Goal: Task Accomplishment & Management: Complete application form

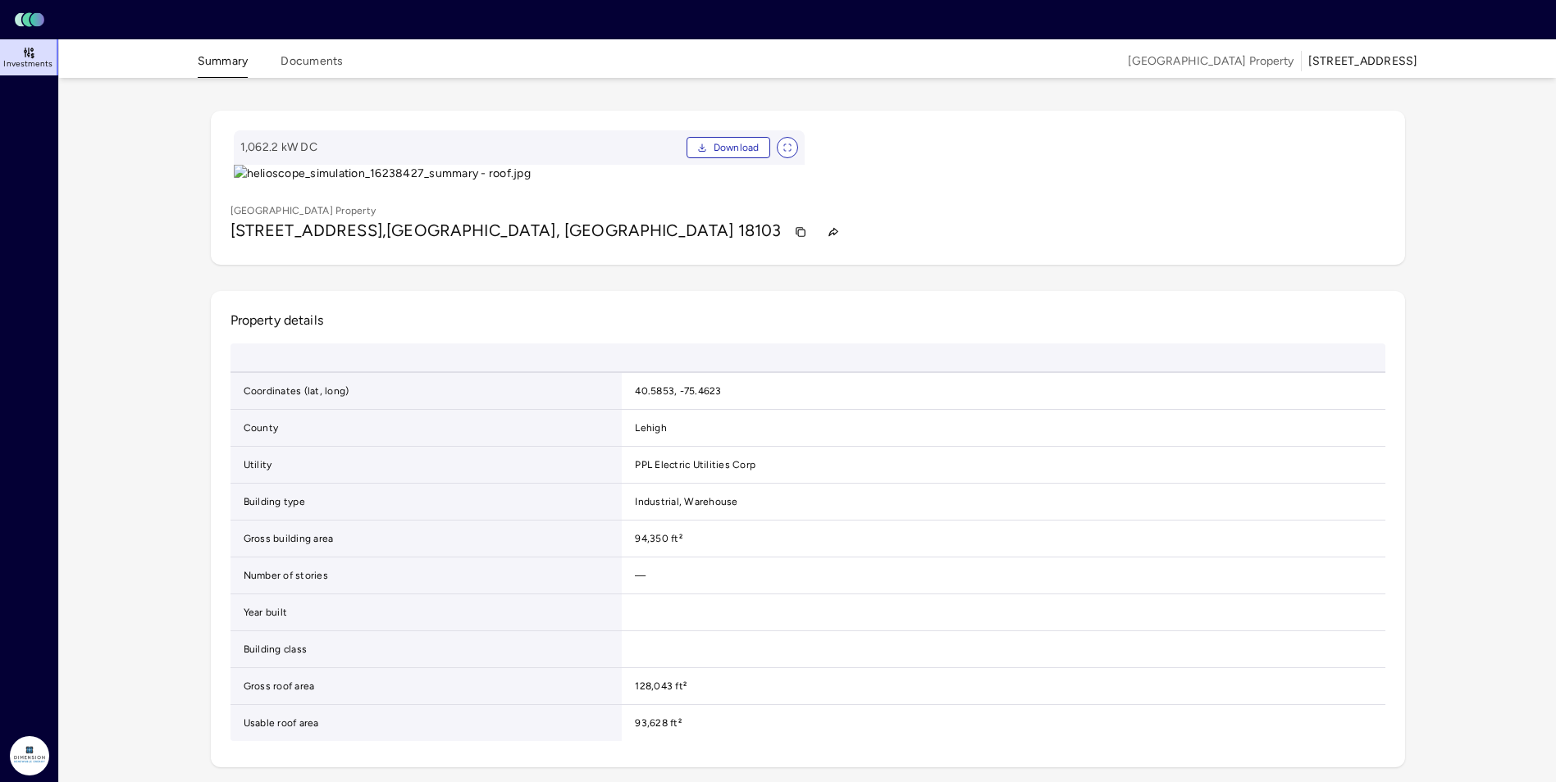
click at [22, 57] on icon at bounding box center [28, 52] width 13 height 13
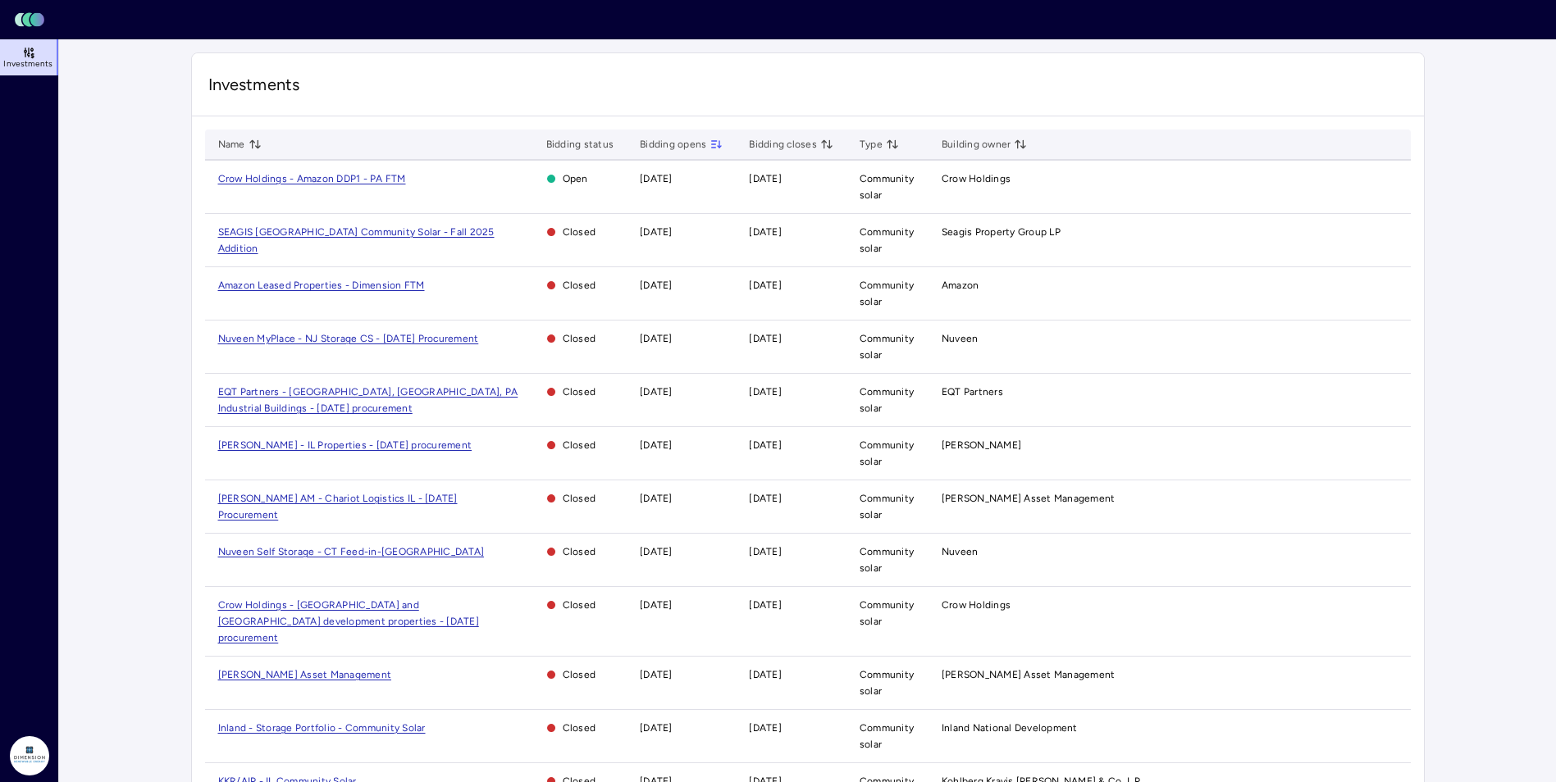
click at [295, 174] on span "Crow Holdings - Amazon DDP1 - PA FTM" at bounding box center [312, 178] width 188 height 11
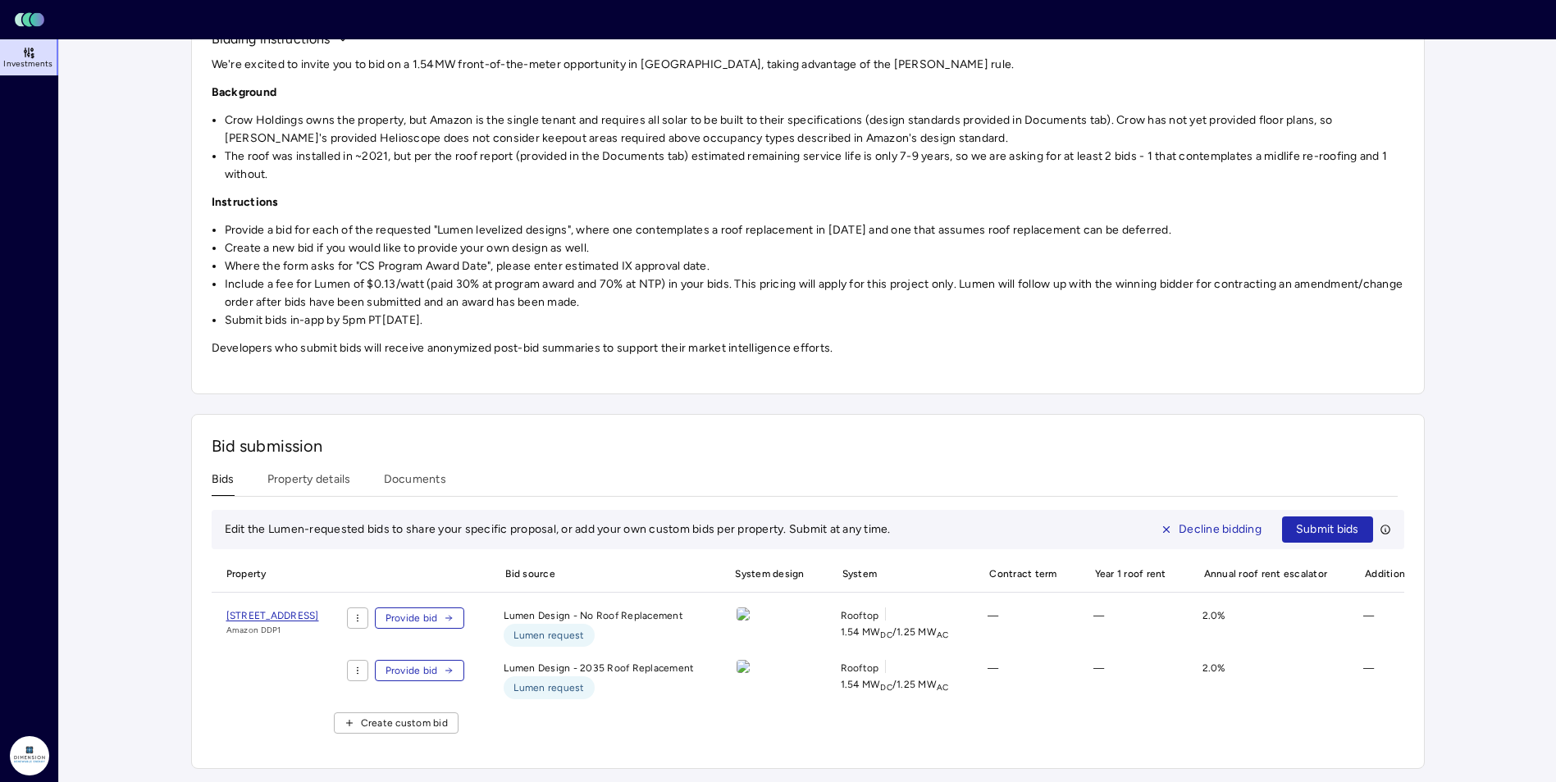
scroll to position [208, 0]
click at [319, 610] on span "[STREET_ADDRESS]" at bounding box center [272, 615] width 93 height 11
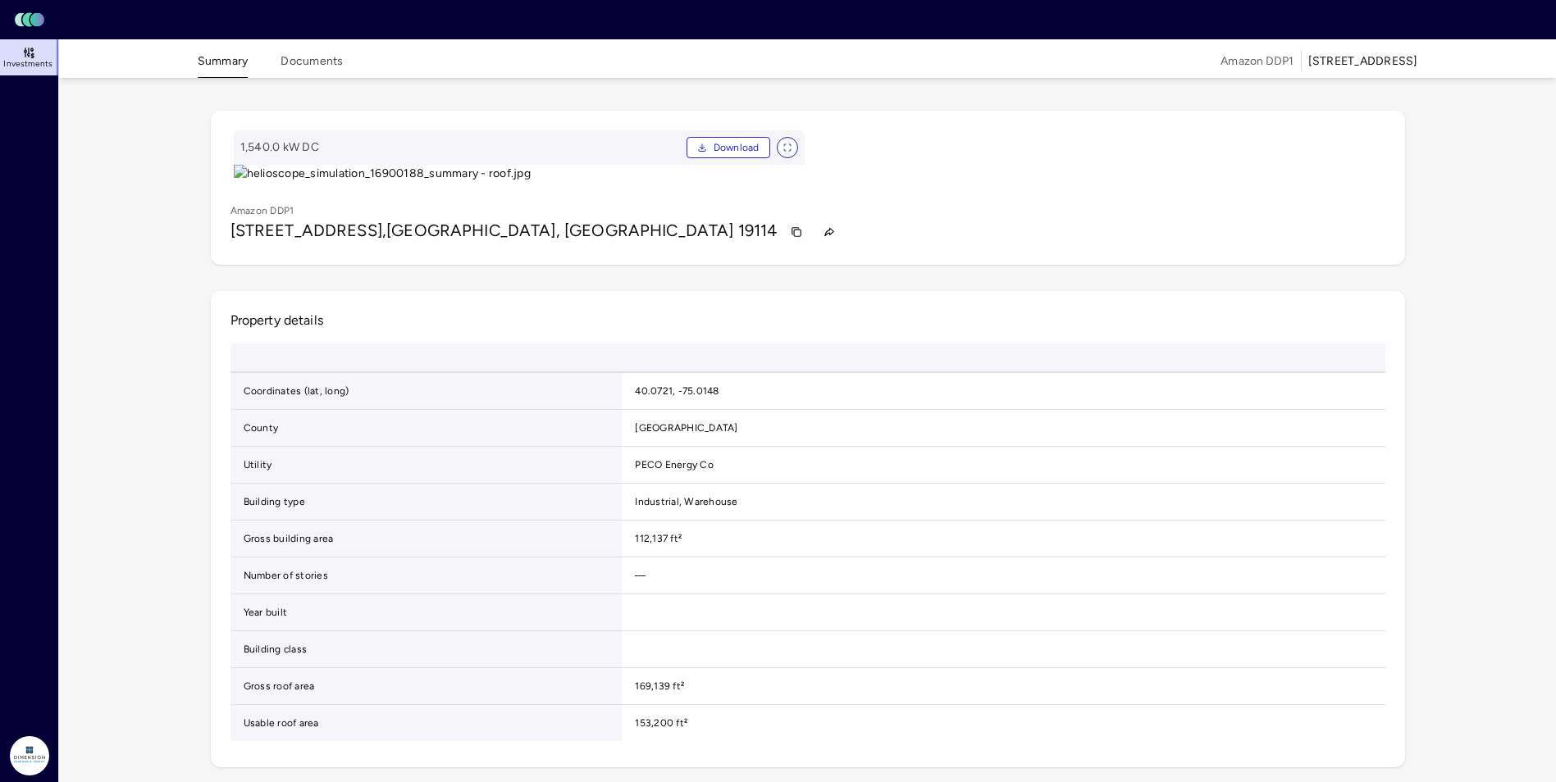
click at [225, 68] on button "Summary" at bounding box center [223, 64] width 51 height 25
click at [21, 59] on span "Investments" at bounding box center [27, 64] width 49 height 10
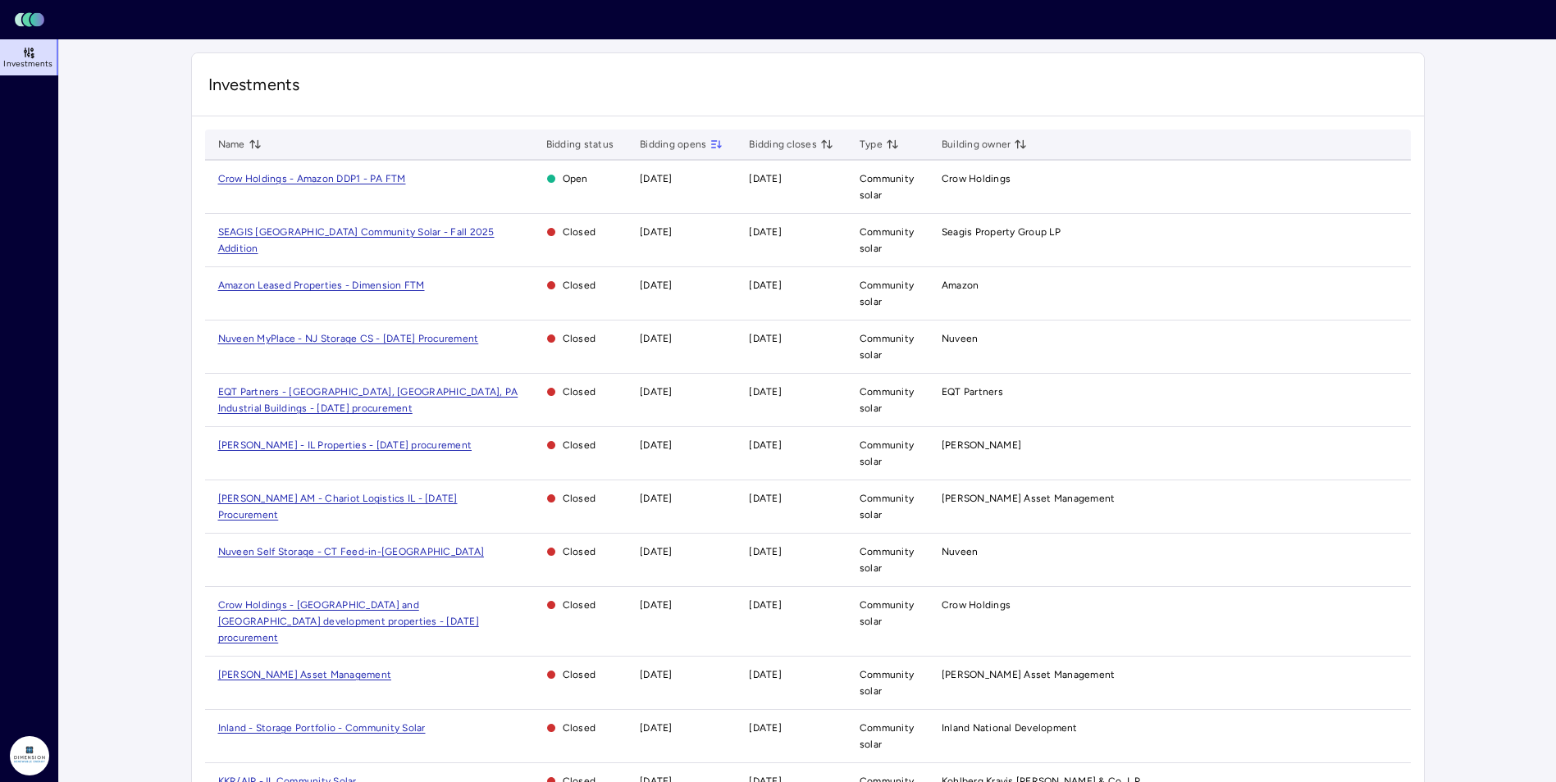
click at [317, 182] on span "Crow Holdings - Amazon DDP1 - PA FTM" at bounding box center [312, 178] width 188 height 11
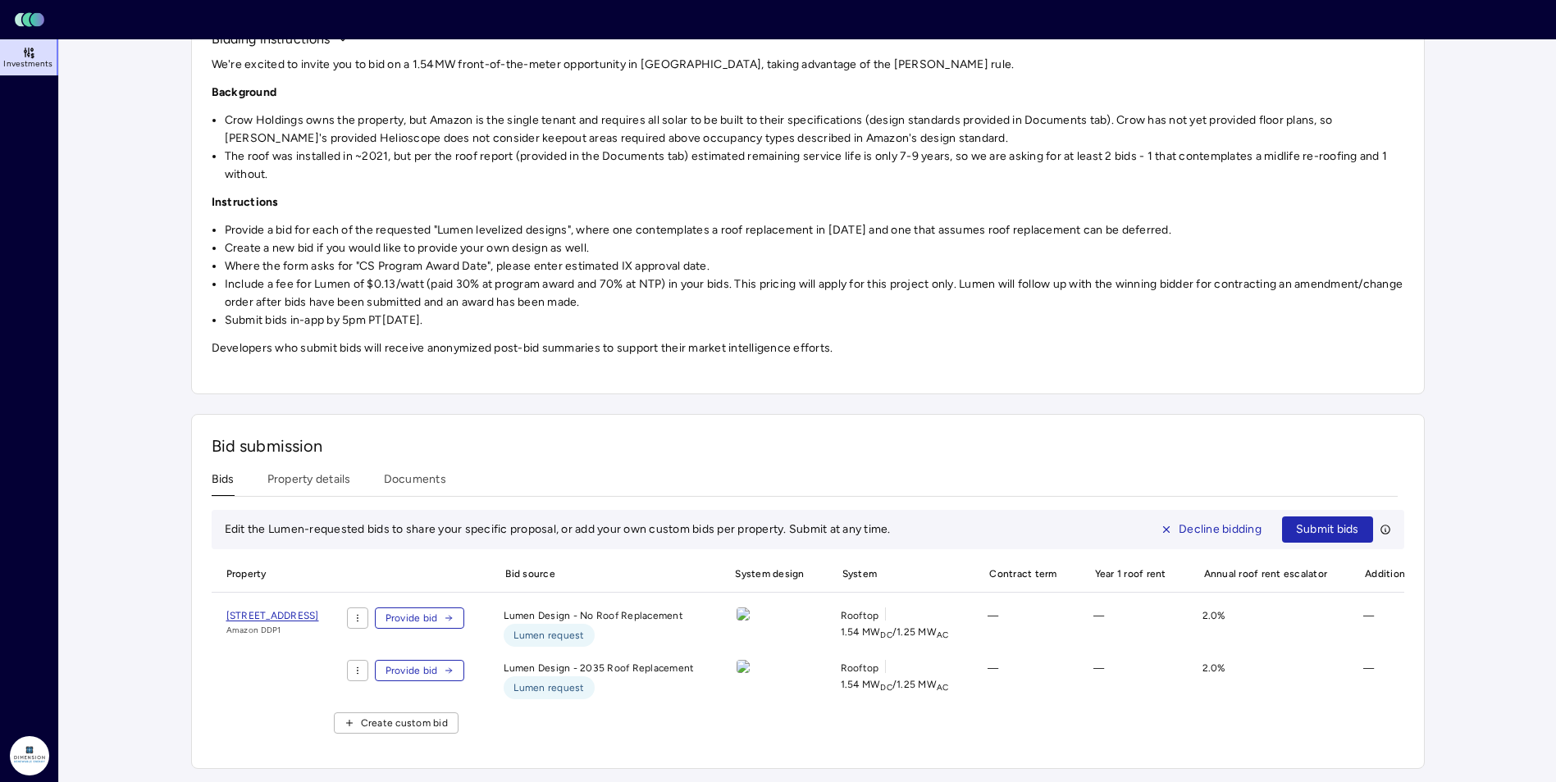
scroll to position [115, 0]
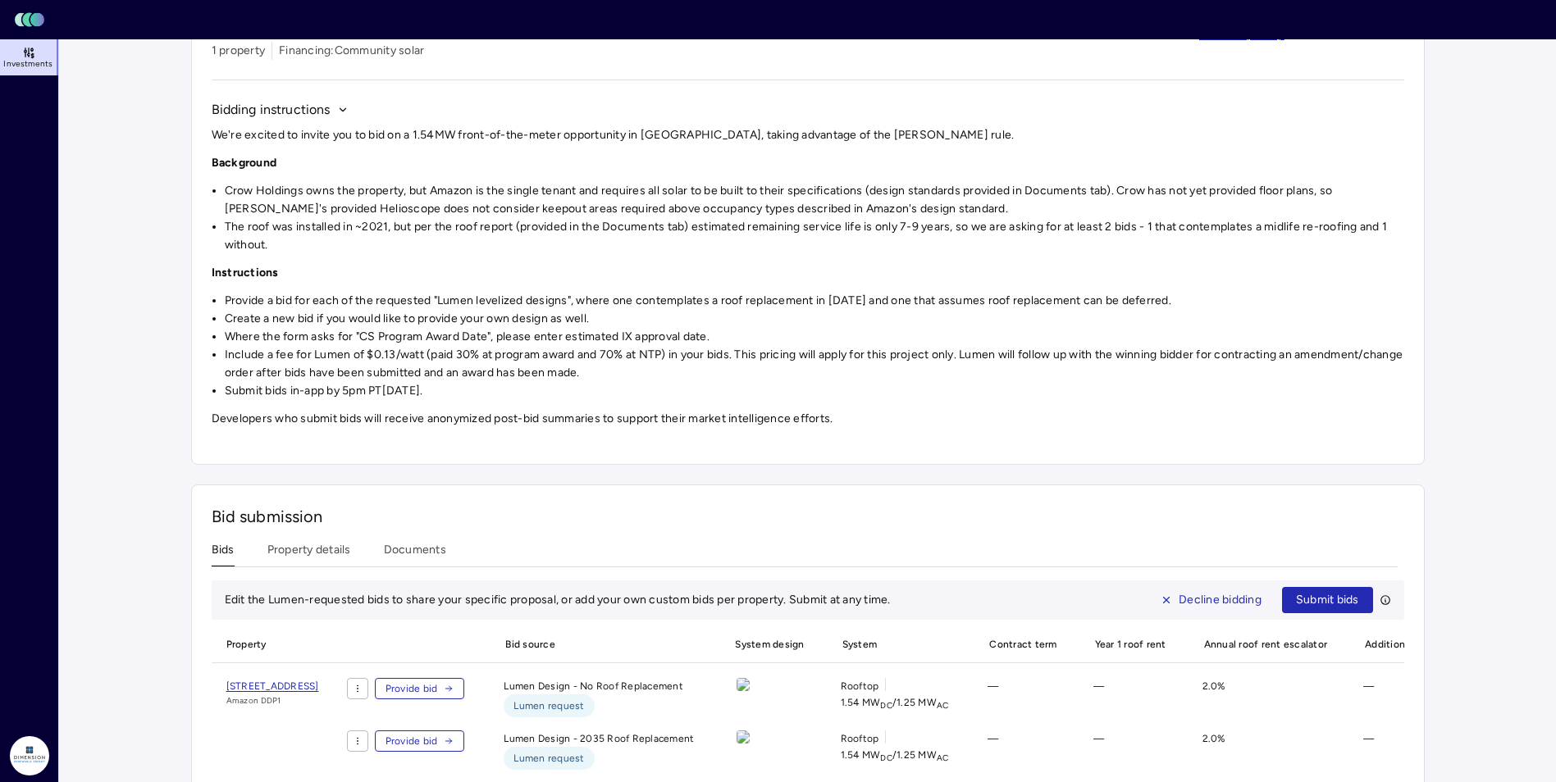
drag, startPoint x: 343, startPoint y: 454, endPoint x: 296, endPoint y: 491, distance: 59.6
click at [307, 499] on div "Bid submission Bids Property details Documents Edit the Lumen-requested bids to…" at bounding box center [807, 662] width 1233 height 355
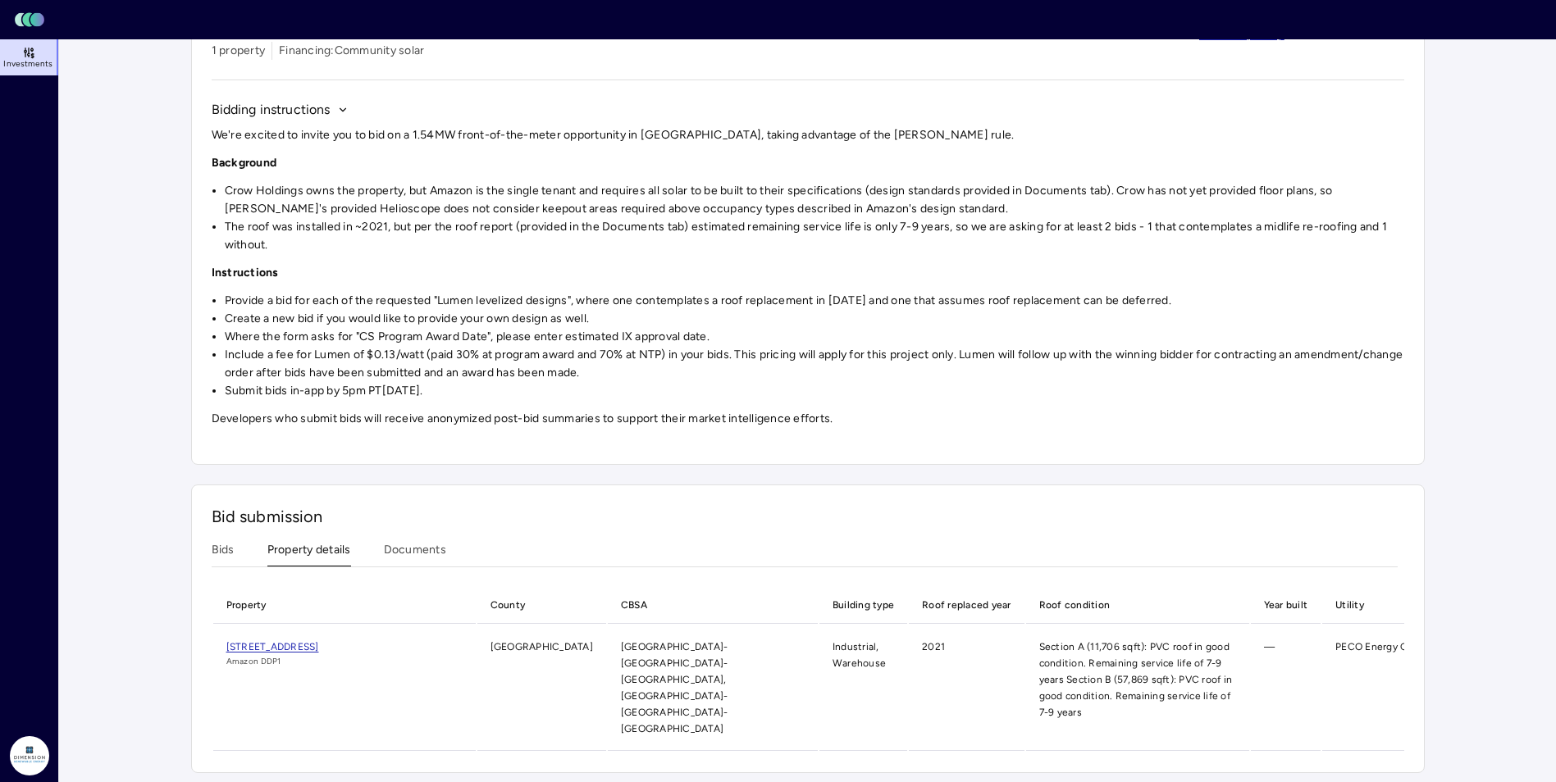
click at [331, 543] on button "Property details" at bounding box center [309, 553] width 84 height 25
click at [407, 554] on button "Documents" at bounding box center [415, 553] width 62 height 25
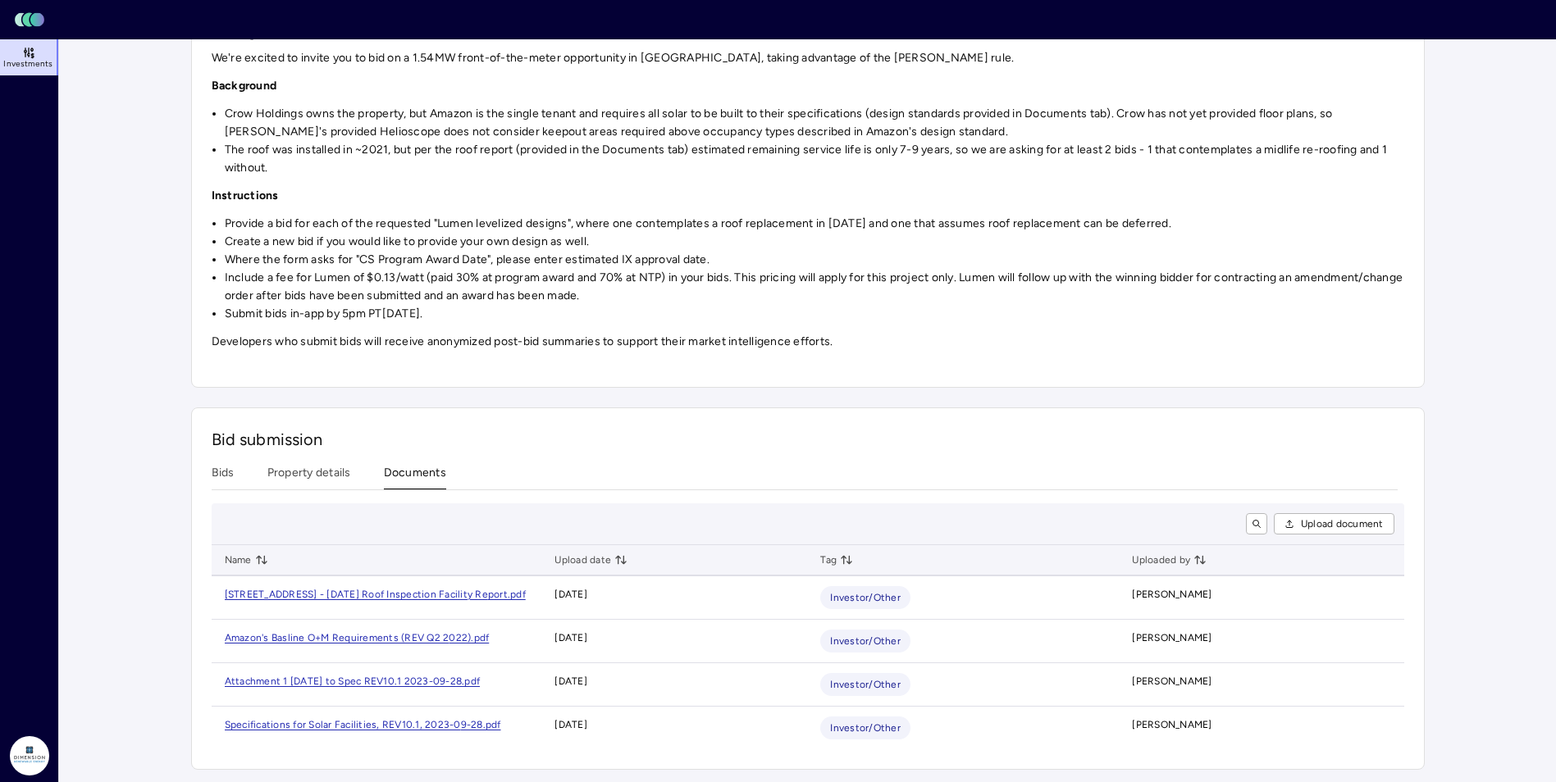
scroll to position [193, 0]
click at [476, 592] on div "[STREET_ADDRESS] - [DATE] Roof Inspection Facility Re" at bounding box center [356, 593] width 263 height 16
click at [418, 641] on div "Amazon's Basline O+M Requirements (REV Q2 2" at bounding box center [337, 637] width 225 height 16
click at [406, 681] on div "Attachment 1 [DATE] to Spec REV10.1 2023-0" at bounding box center [333, 680] width 216 height 16
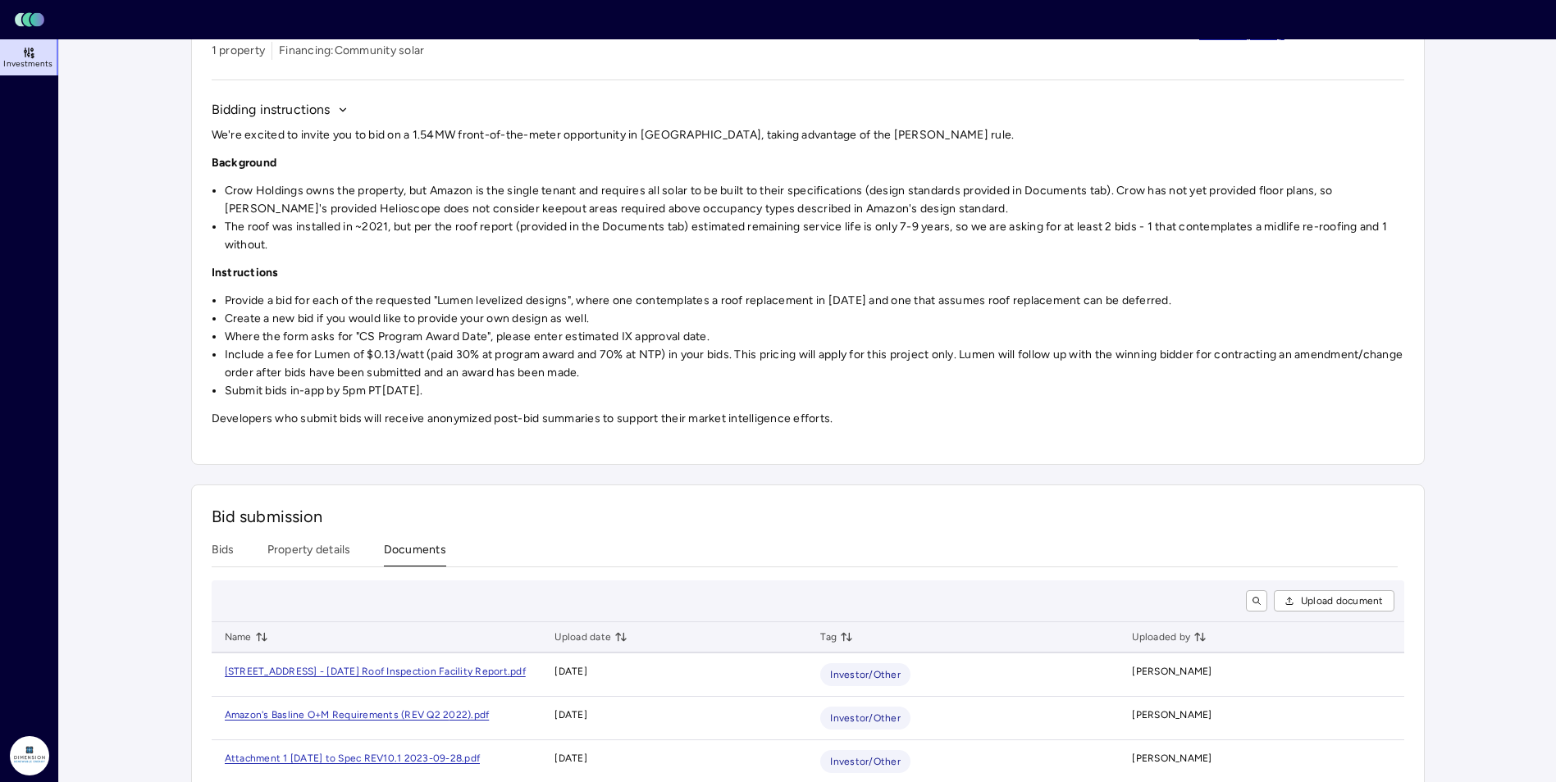
click at [292, 483] on div "Investments Crow Holdings - Amazon DDP1 - PA FTM Crow Holdings - Amazon DDP1 - …" at bounding box center [807, 392] width 1233 height 909
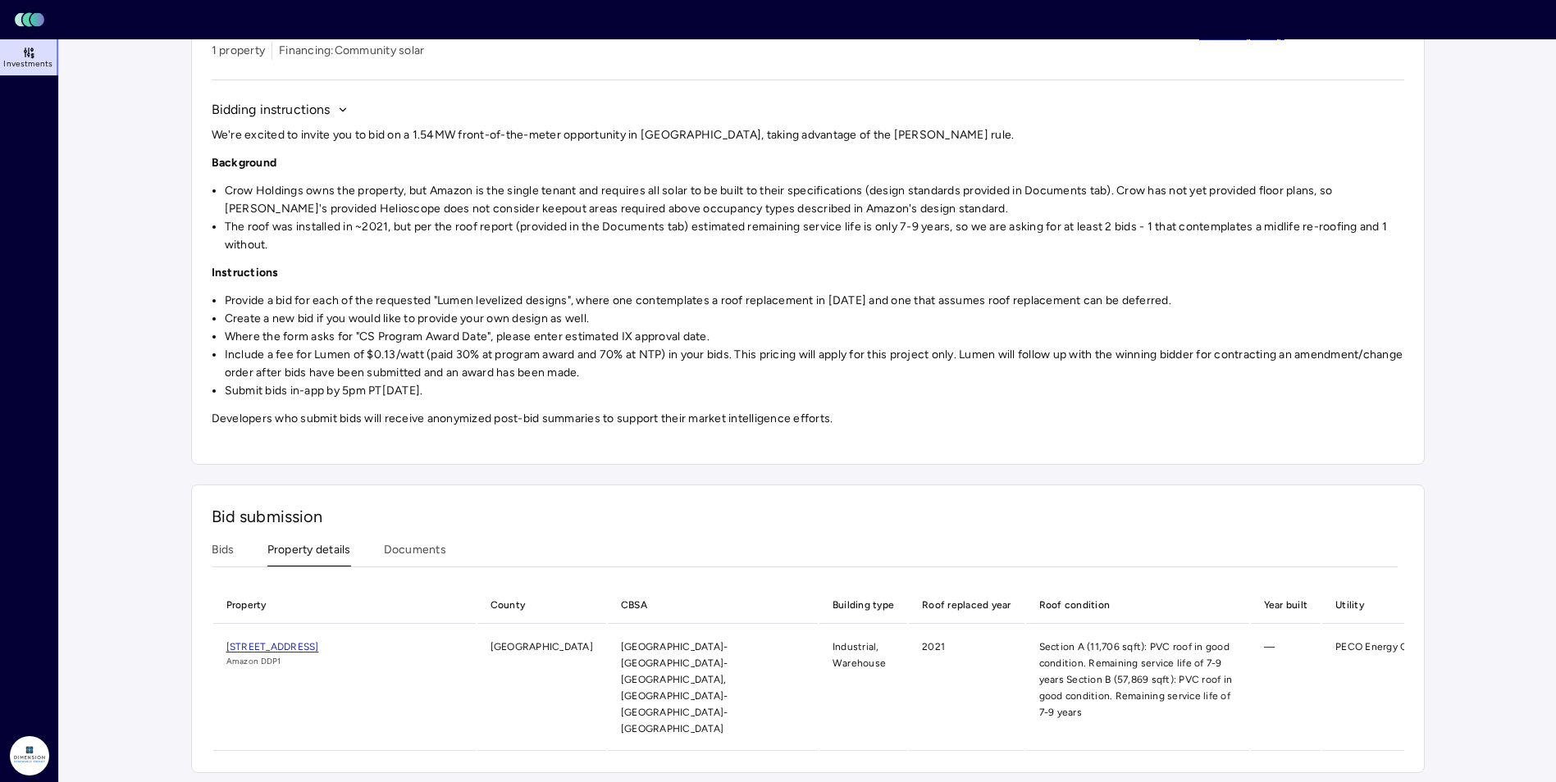
click at [319, 643] on span "[STREET_ADDRESS]" at bounding box center [272, 646] width 93 height 11
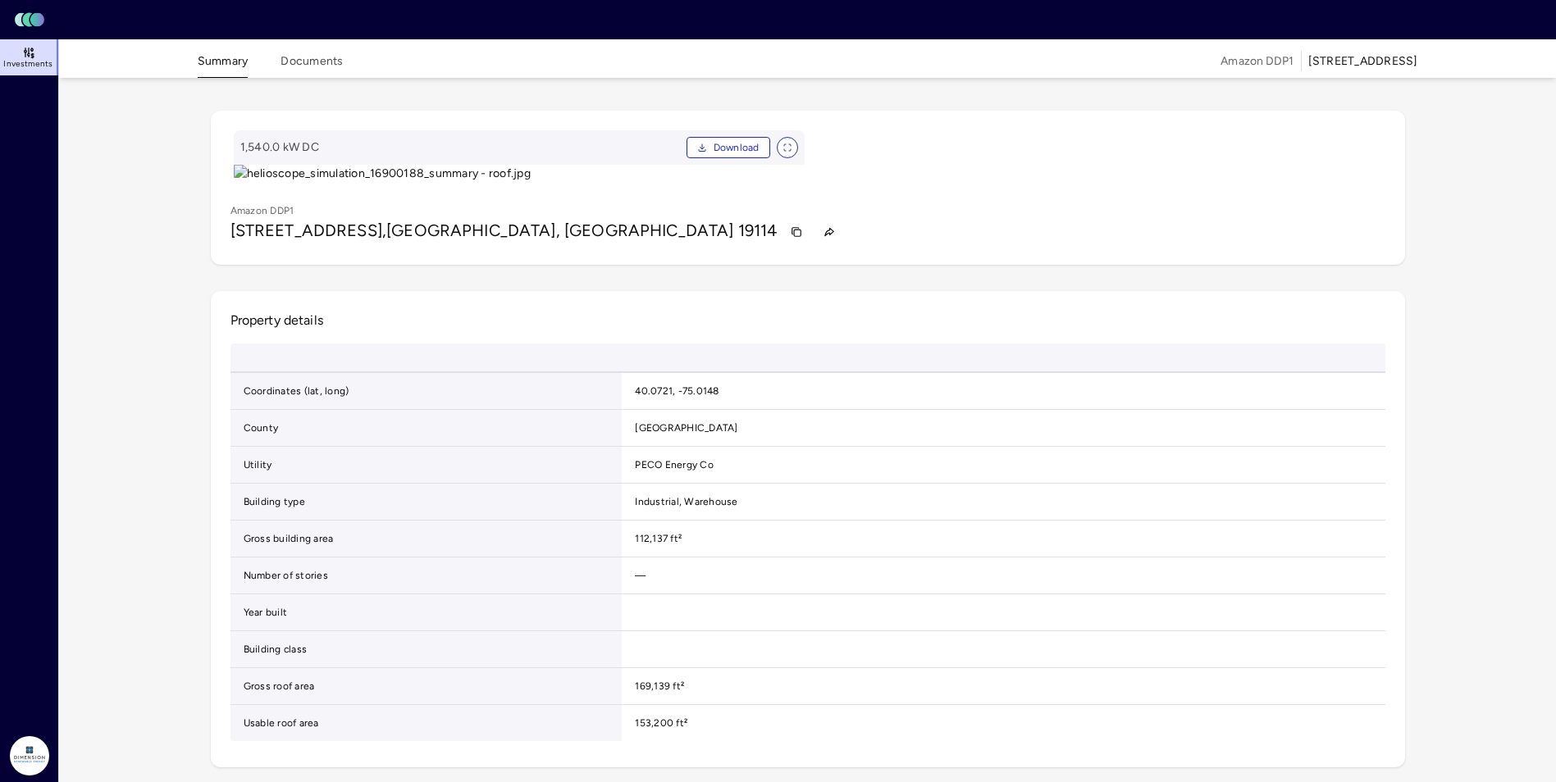
click at [299, 63] on button "Documents" at bounding box center [311, 64] width 62 height 25
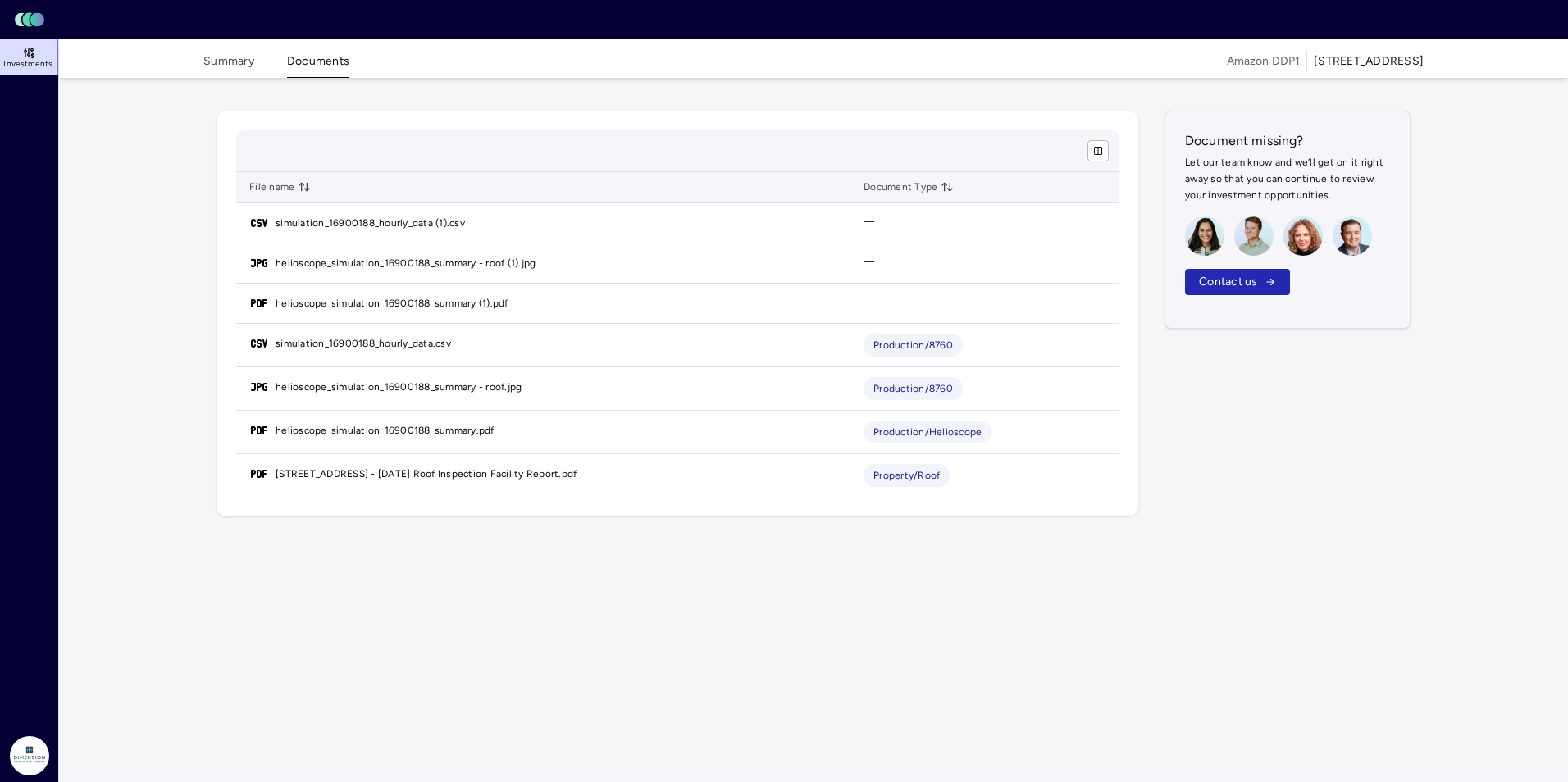
click at [384, 431] on link "helioscope_simulation_16900188_summary.pdf" at bounding box center [385, 430] width 219 height 16
click at [225, 60] on button "Summary" at bounding box center [228, 64] width 51 height 25
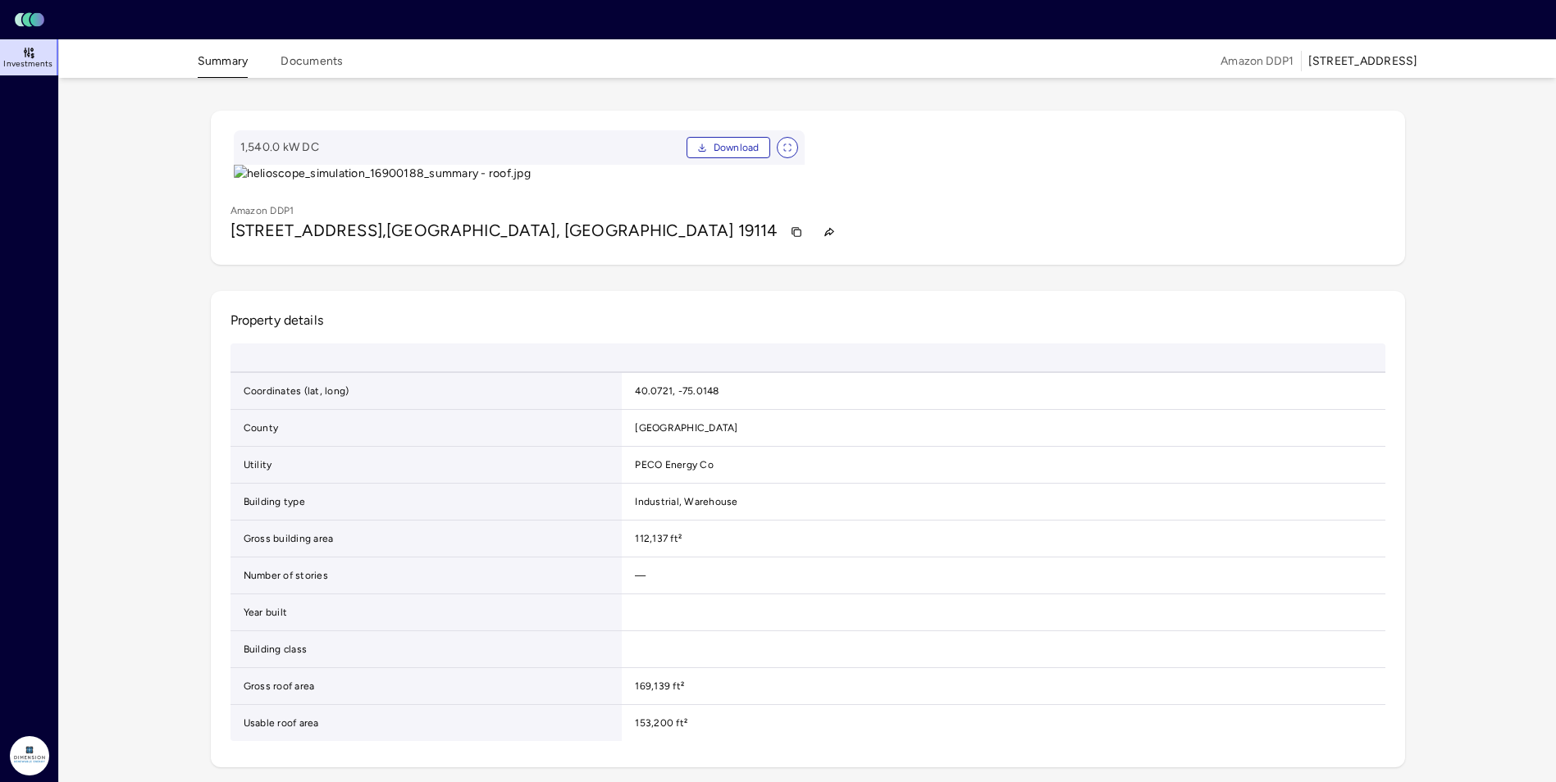
click at [39, 76] on div "Investments" at bounding box center [30, 384] width 60 height 690
click at [36, 64] on span "Investments" at bounding box center [27, 64] width 49 height 10
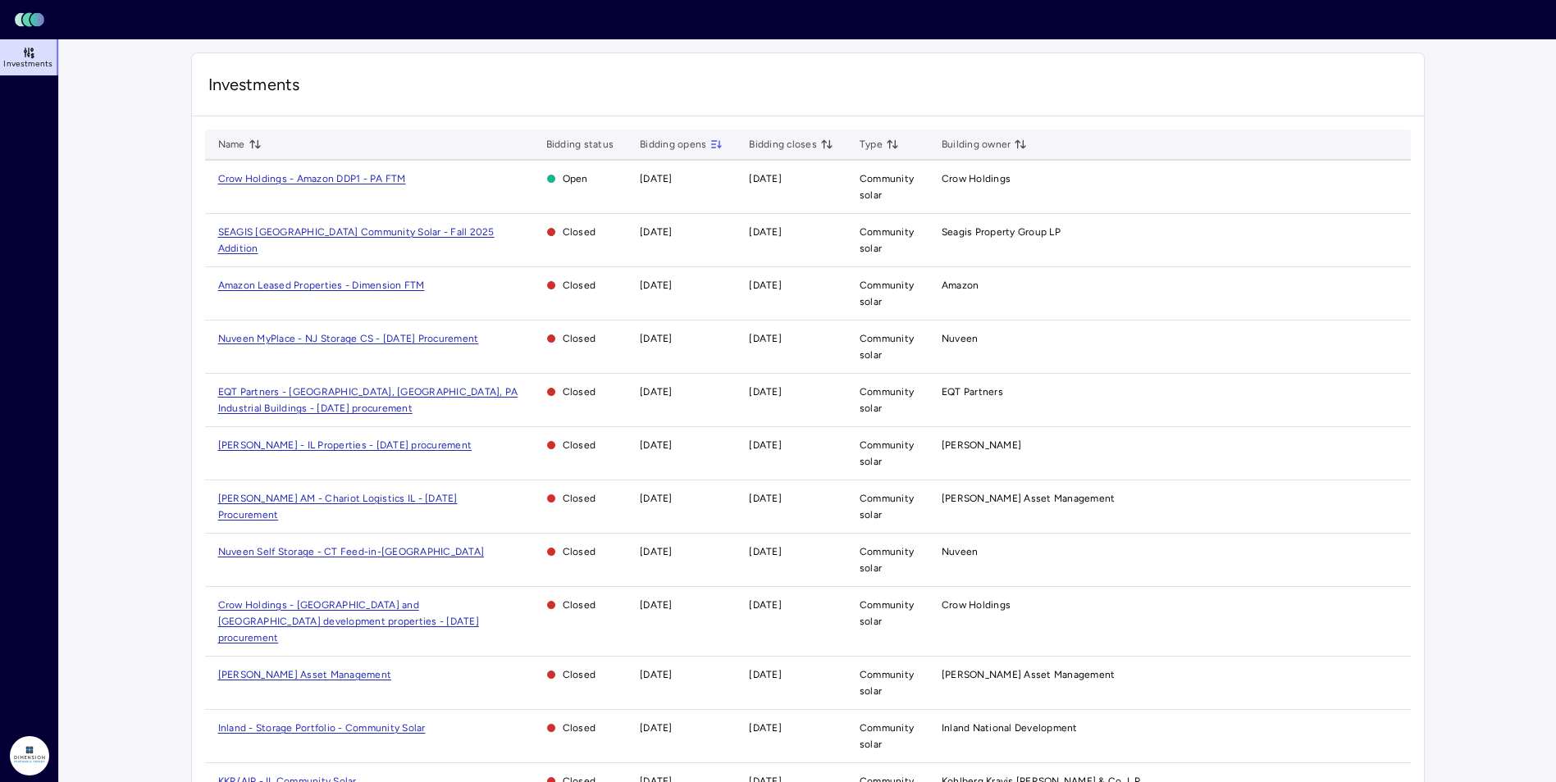
click at [304, 181] on span "Crow Holdings - Amazon DDP1 - PA FTM" at bounding box center [312, 178] width 188 height 11
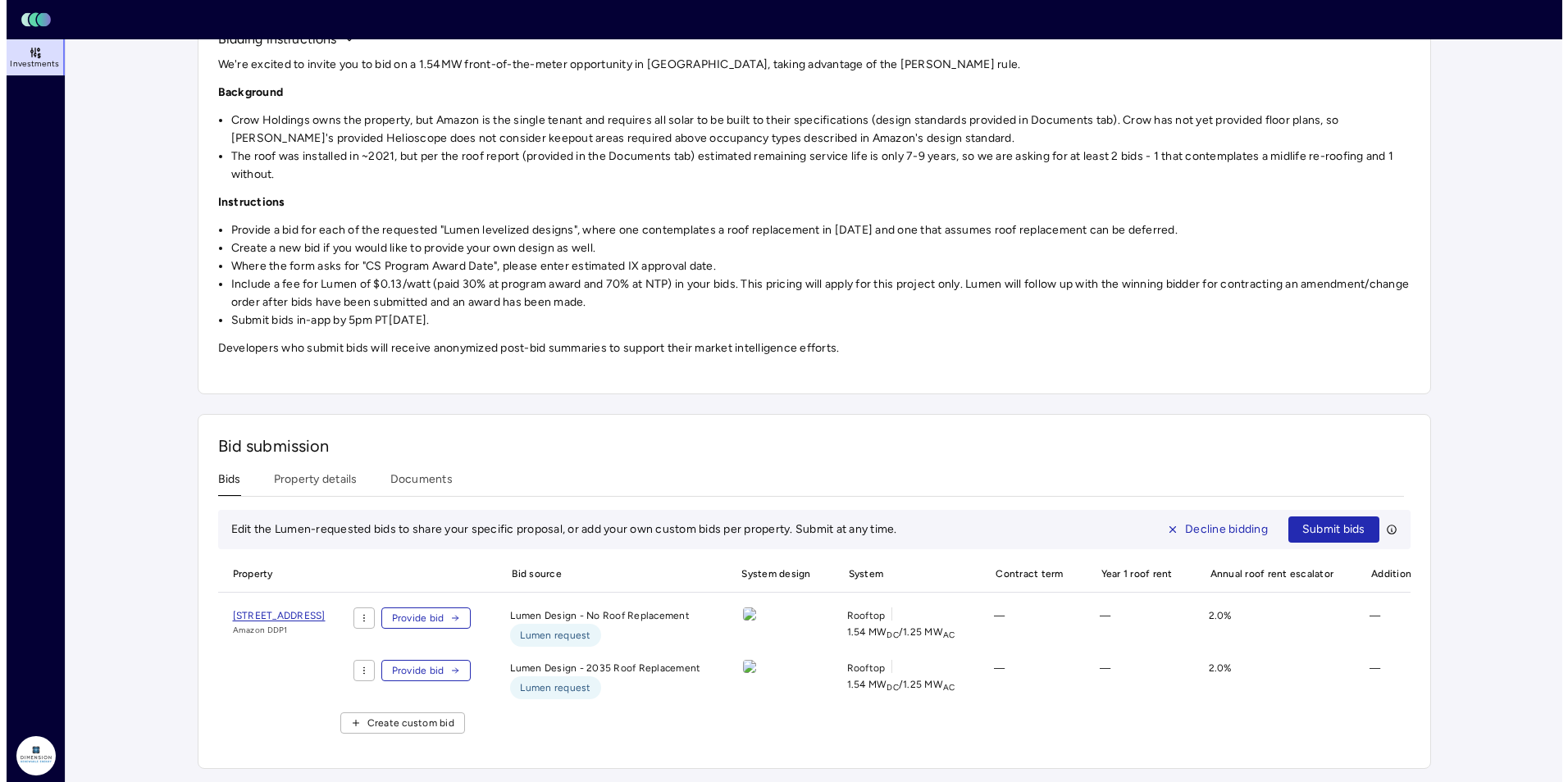
scroll to position [208, 0]
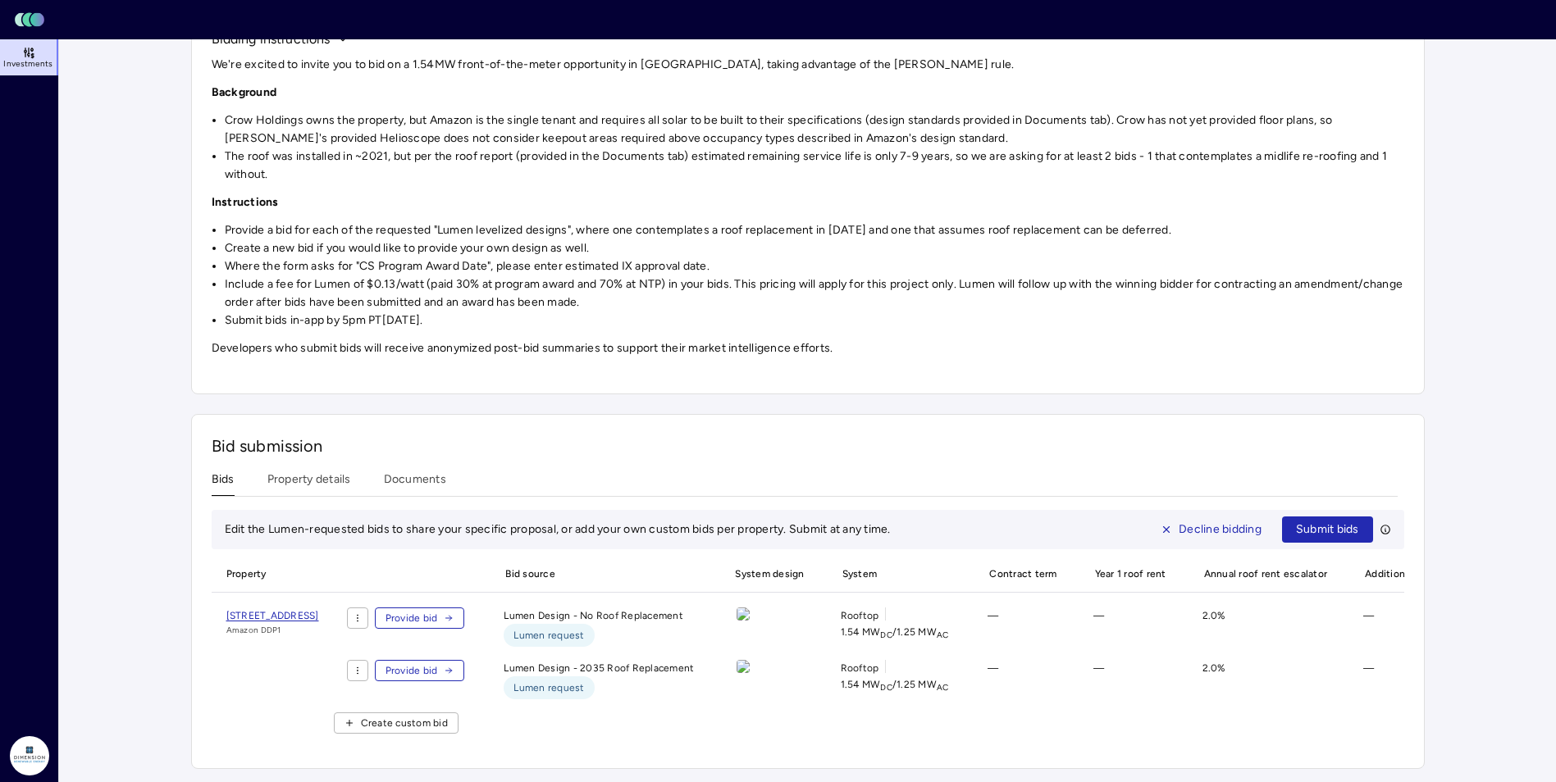
click at [438, 610] on span "Provide bid" at bounding box center [411, 618] width 52 height 16
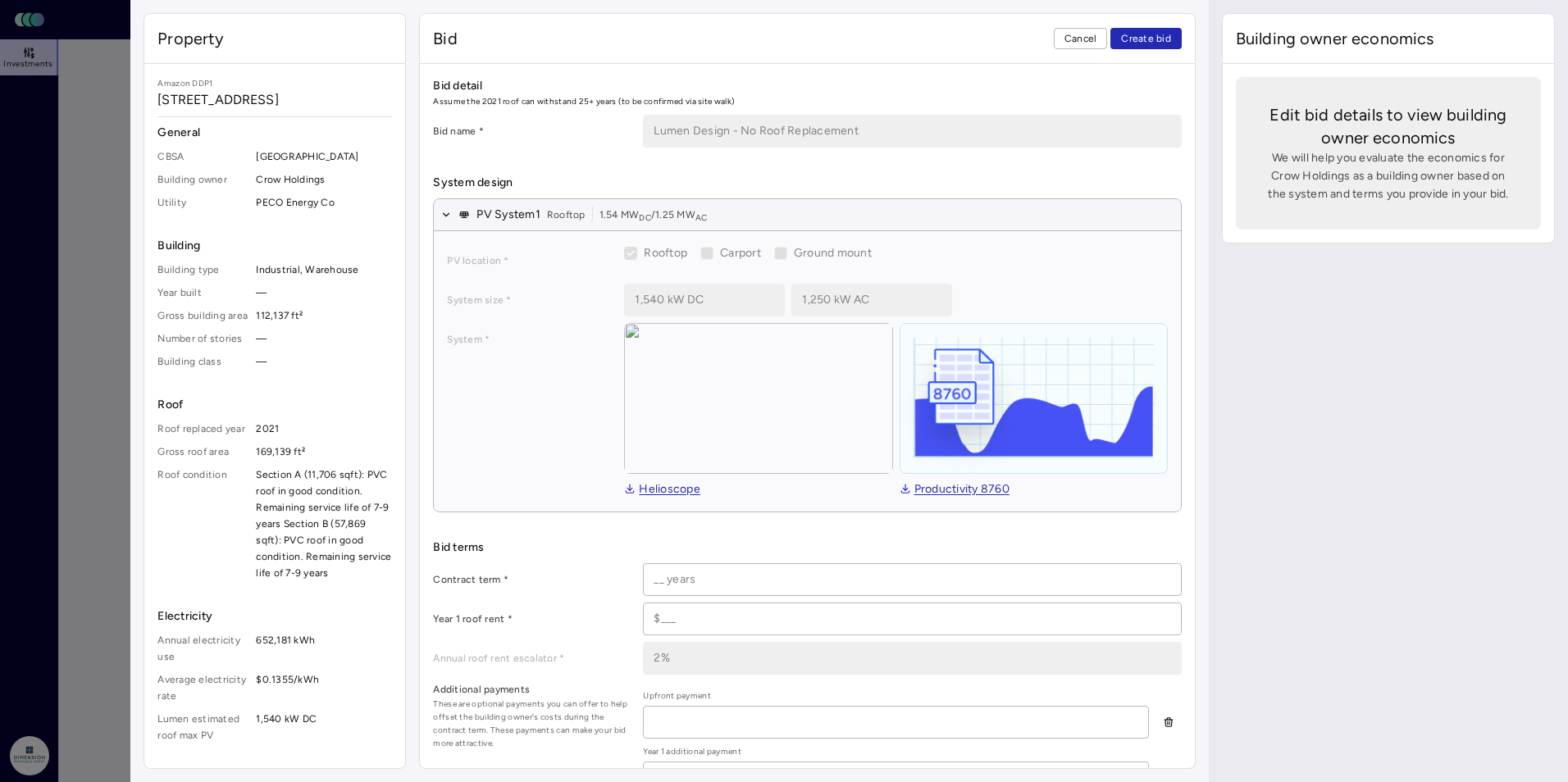
drag, startPoint x: 1412, startPoint y: 404, endPoint x: 1451, endPoint y: 393, distance: 40.2
click at [1412, 404] on div "Building owner economics Edit bid details to view building owner economics We w…" at bounding box center [1388, 391] width 359 height 782
click at [1411, 528] on div "Building owner economics Edit bid details to view building owner economics We w…" at bounding box center [1388, 391] width 359 height 782
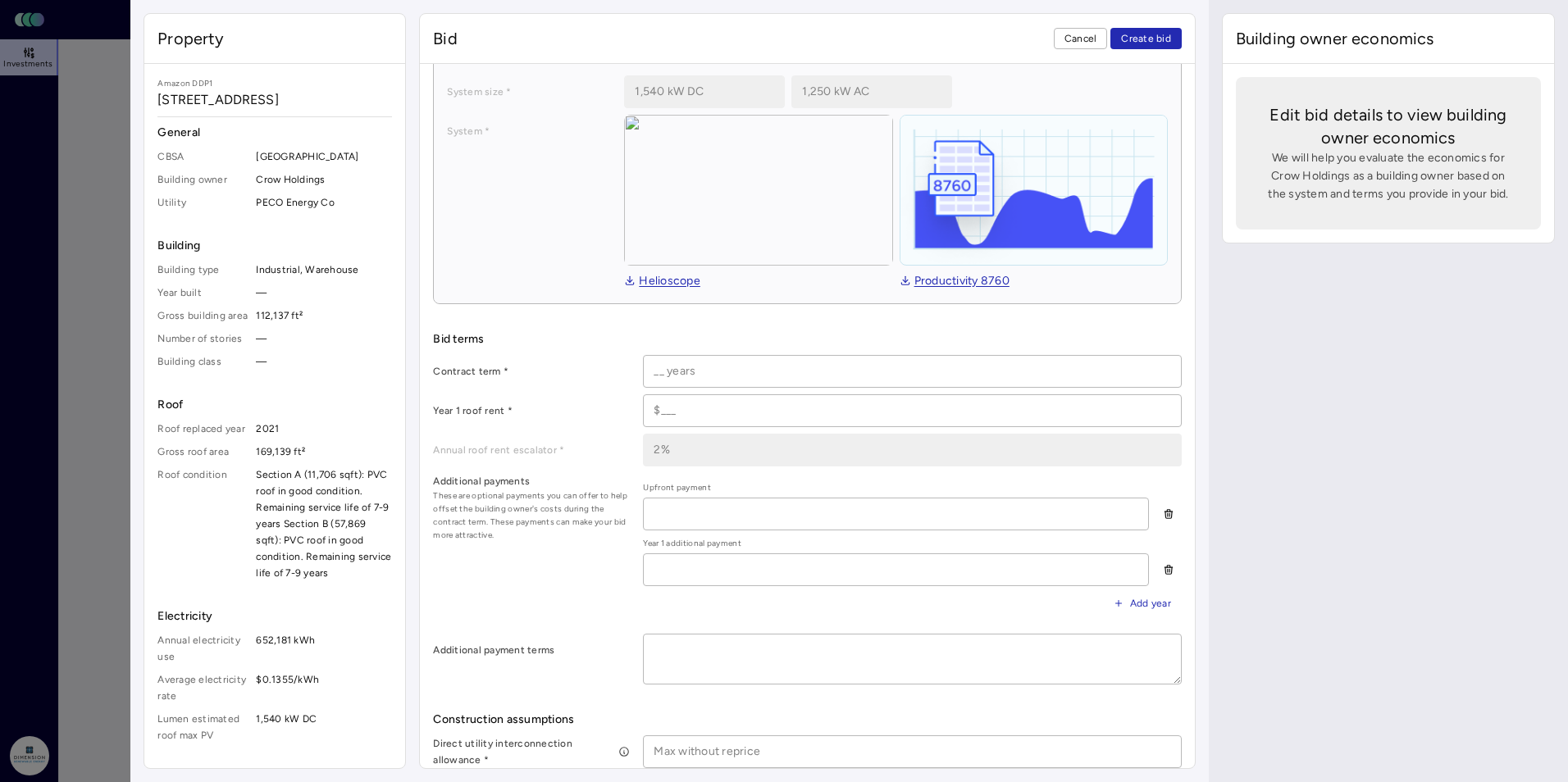
scroll to position [246, 0]
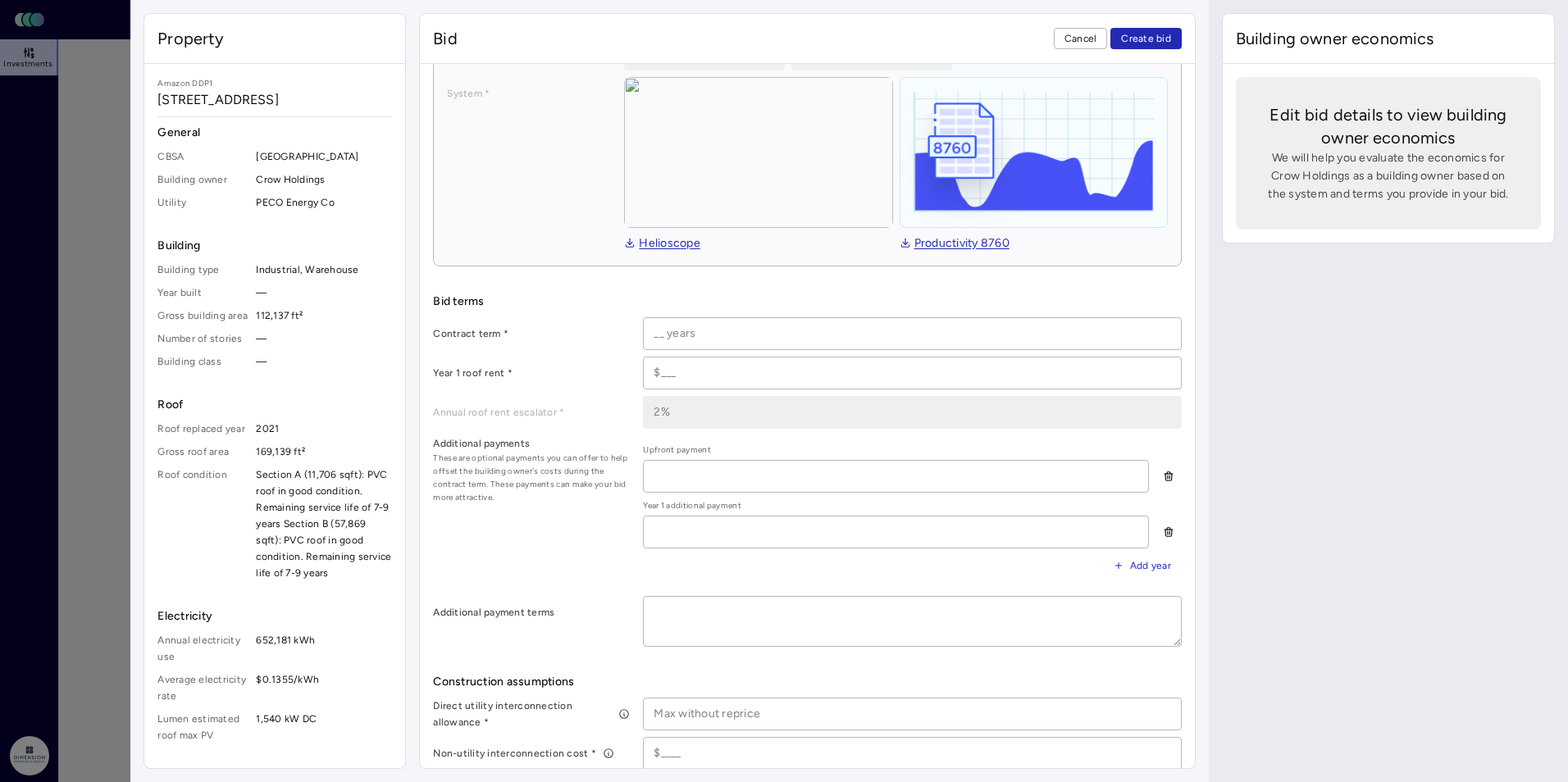
click at [197, 402] on div "General CBSA Philadelphia Building owner Crow Holdings Utility PECO Energy Co B…" at bounding box center [274, 434] width 235 height 620
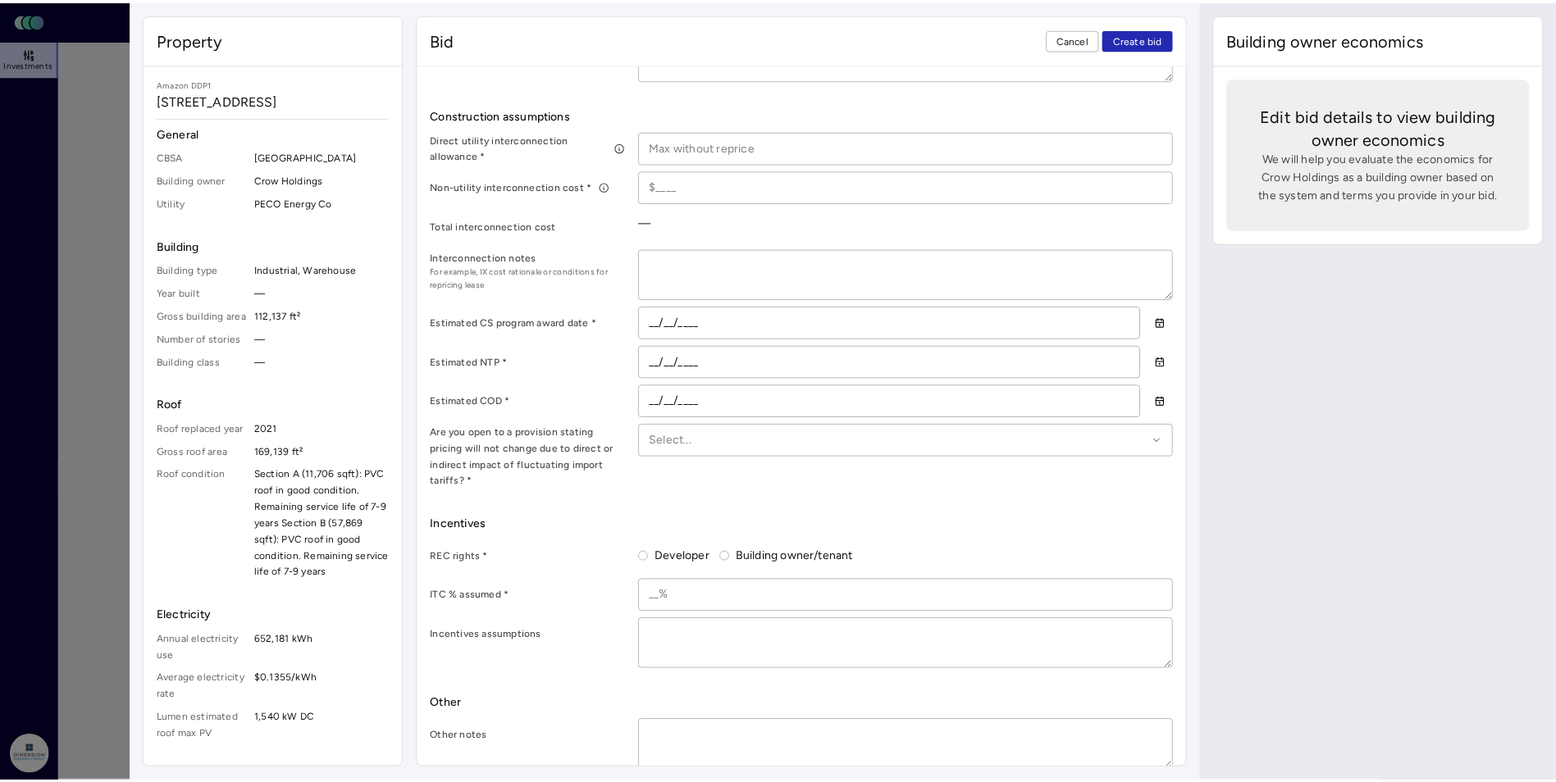
scroll to position [0, 0]
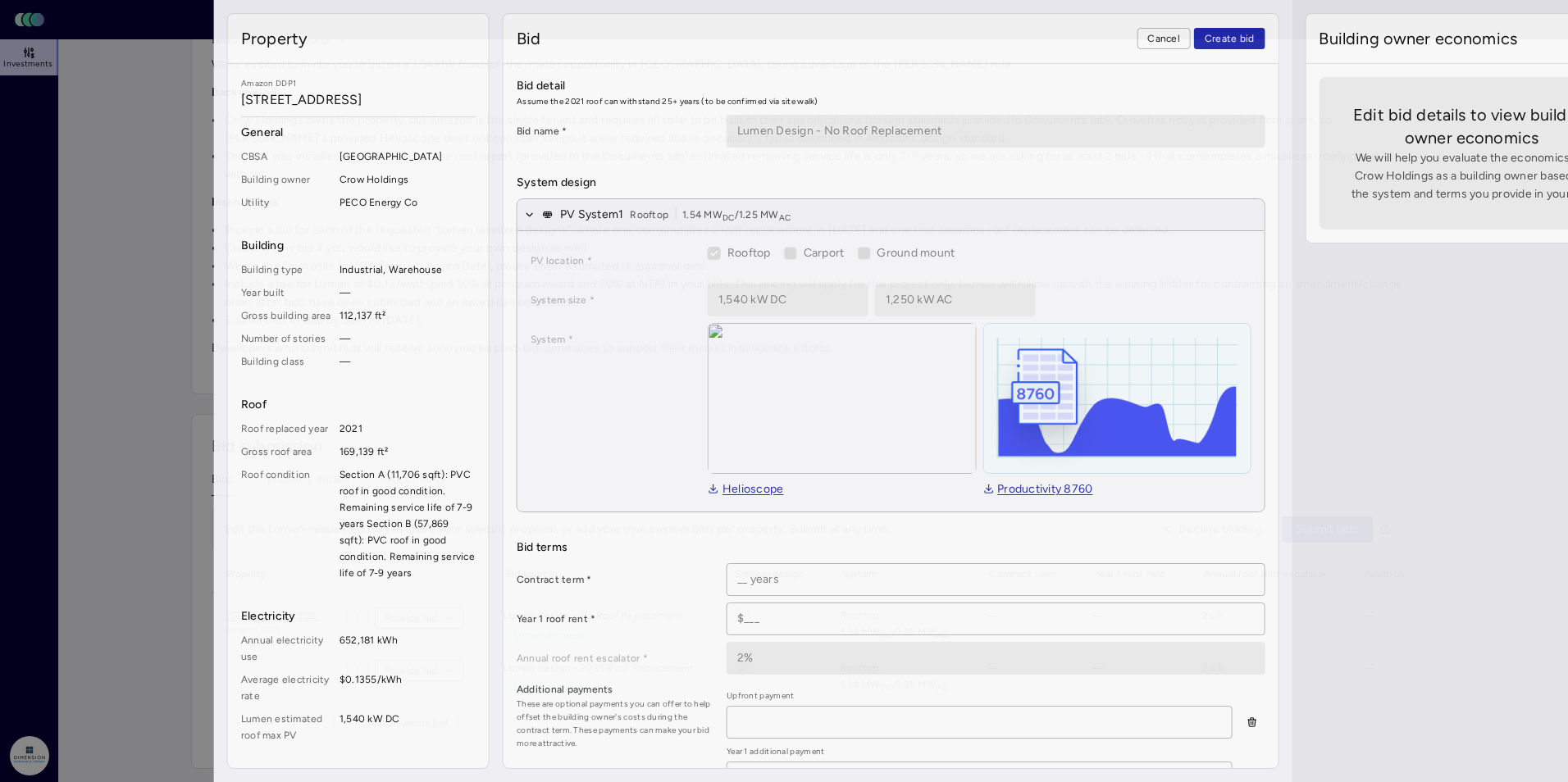
click at [96, 267] on div at bounding box center [784, 391] width 1568 height 782
